Goal: Download file/media

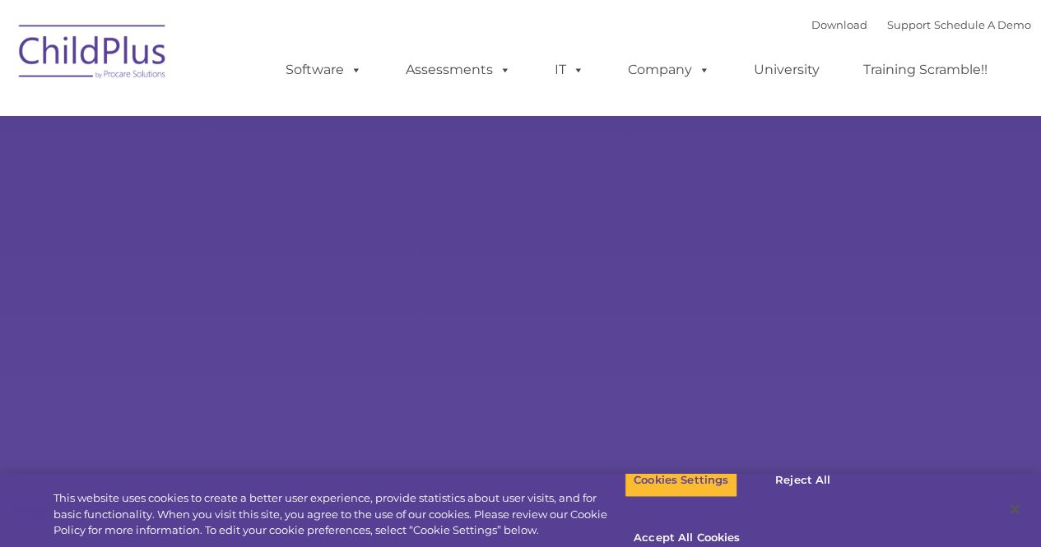
select select "MEDIUM"
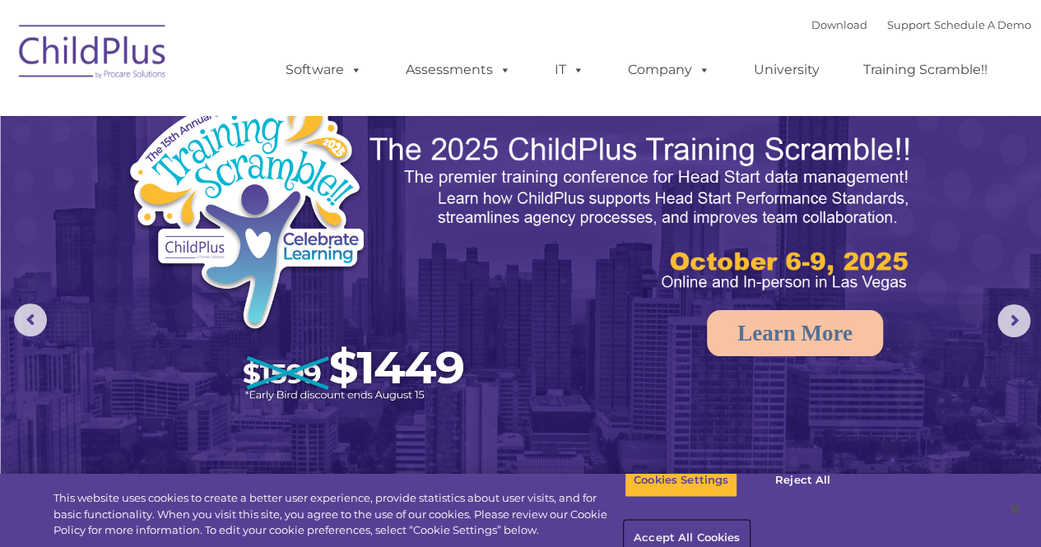
click at [749, 522] on button "Accept All Cookies" at bounding box center [687, 539] width 124 height 35
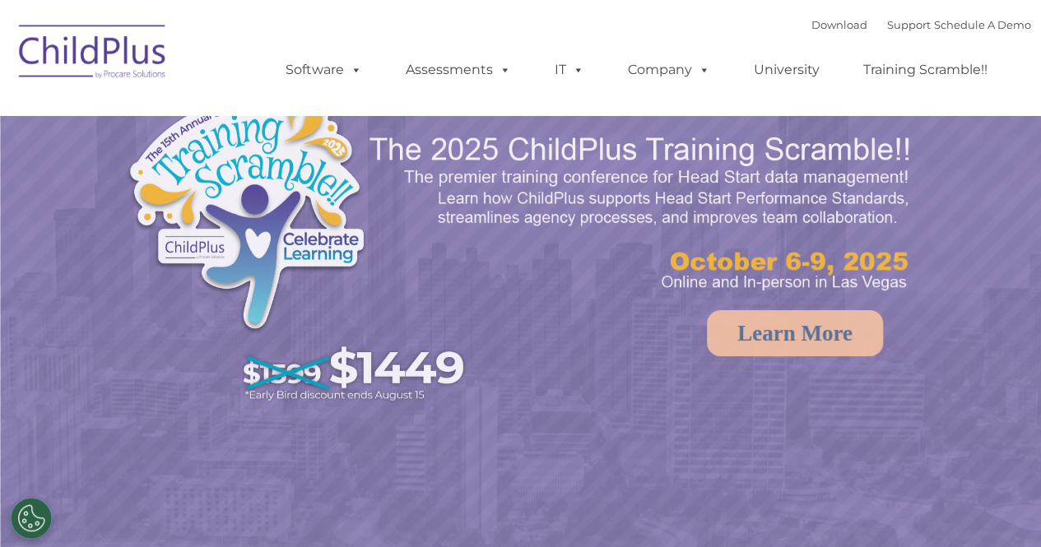
select select "MEDIUM"
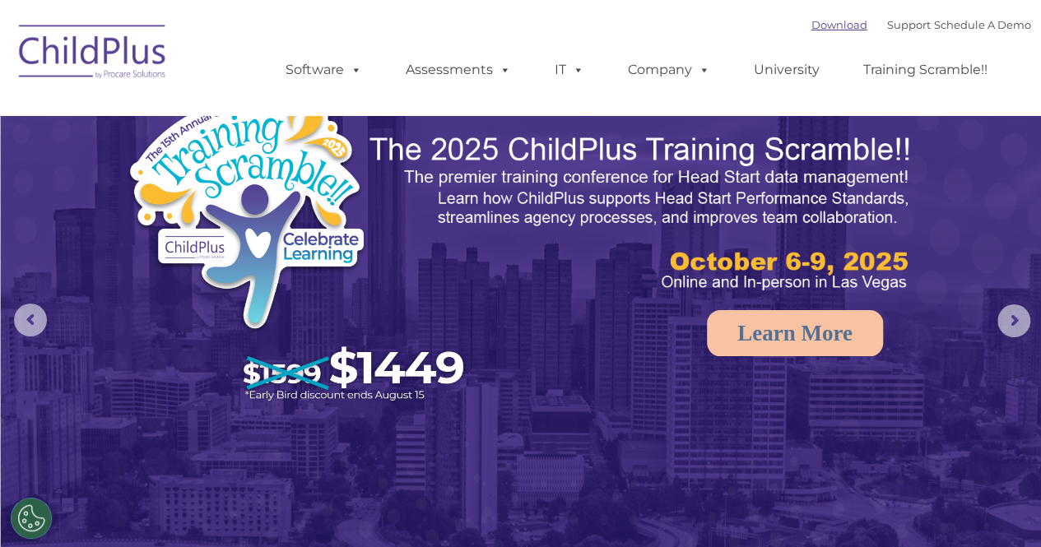
click at [820, 30] on link "Download" at bounding box center [839, 24] width 56 height 13
